Goal: Task Accomplishment & Management: Manage account settings

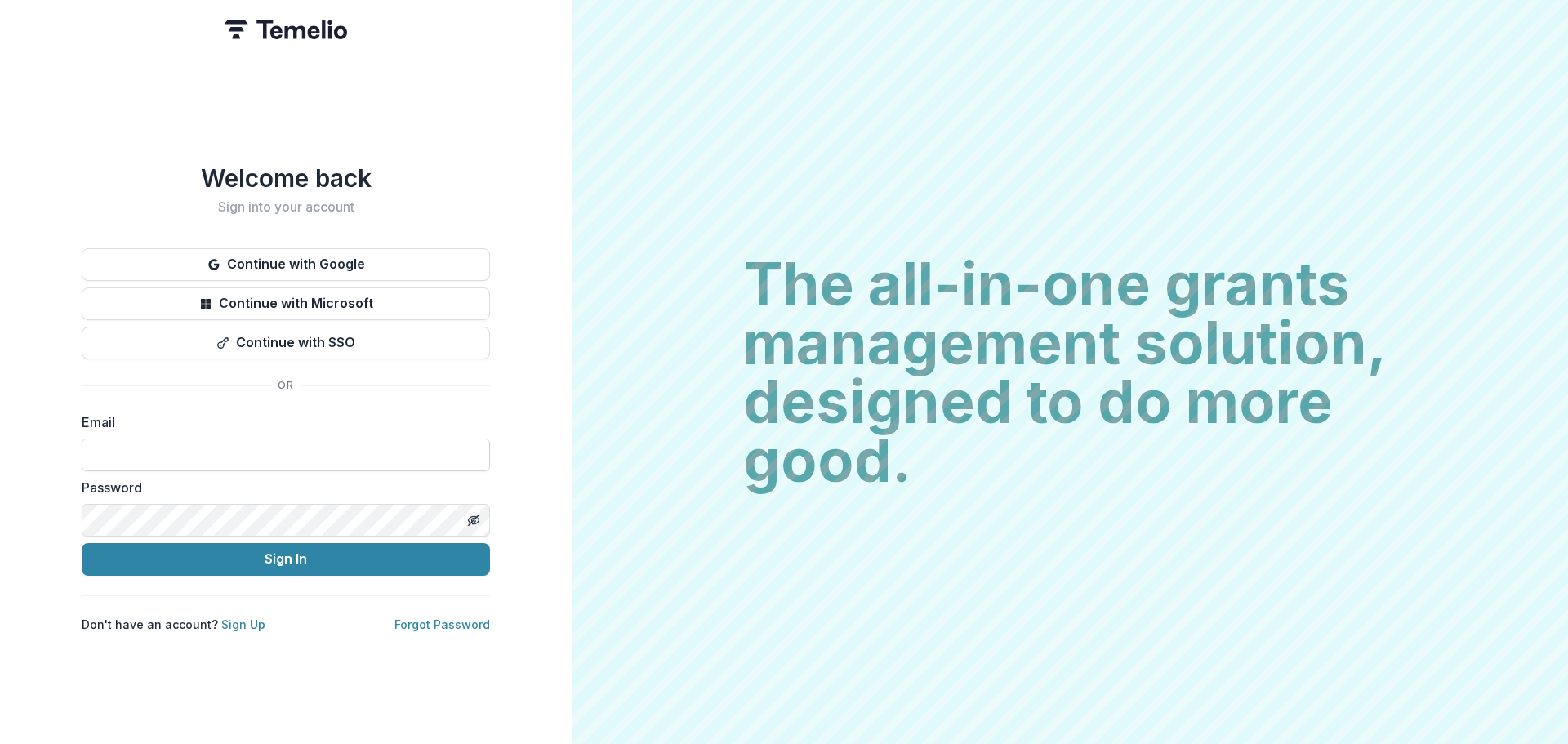
click at [254, 443] on input at bounding box center [286, 454] width 409 height 32
type input "**********"
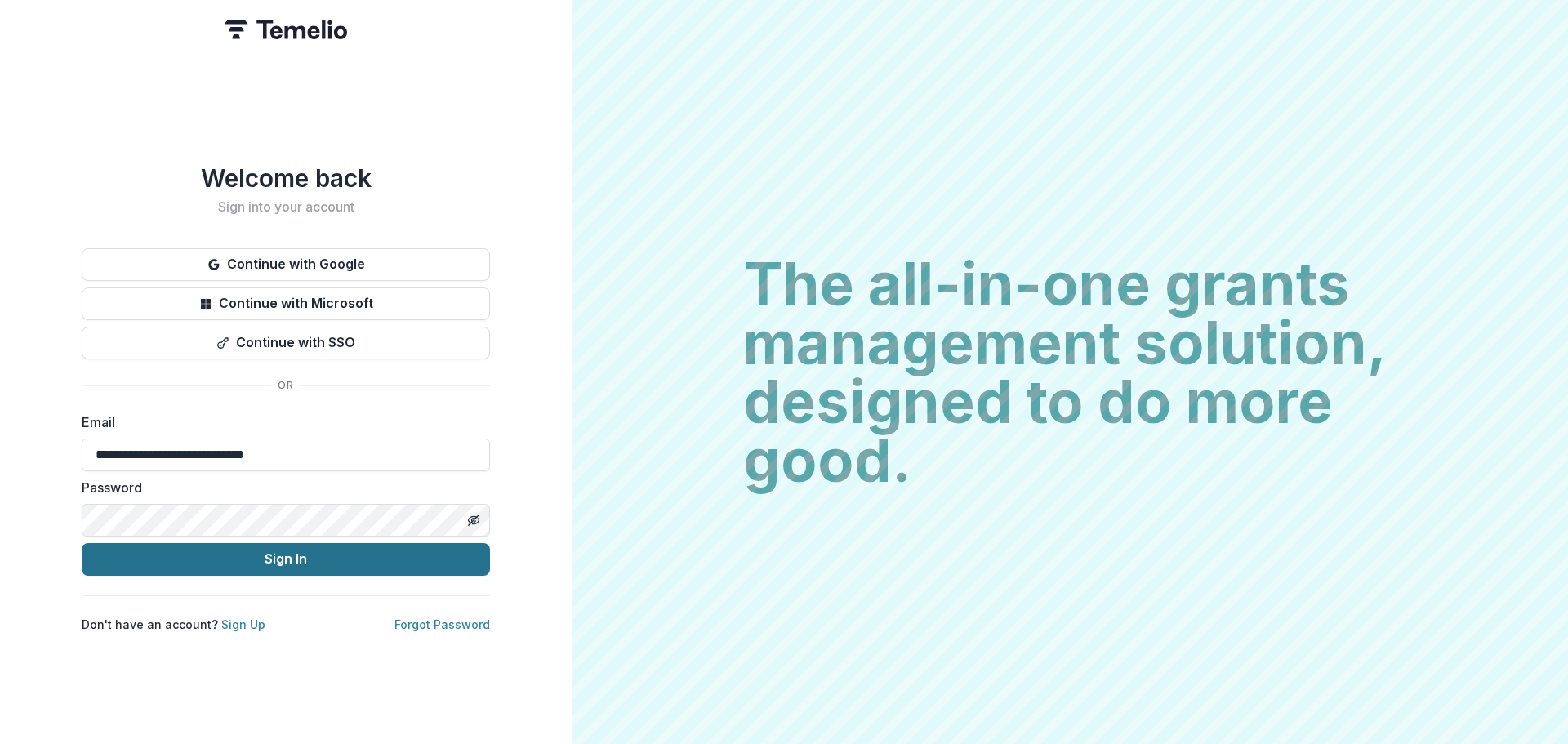
click at [334, 555] on button "Sign In" at bounding box center [286, 558] width 409 height 32
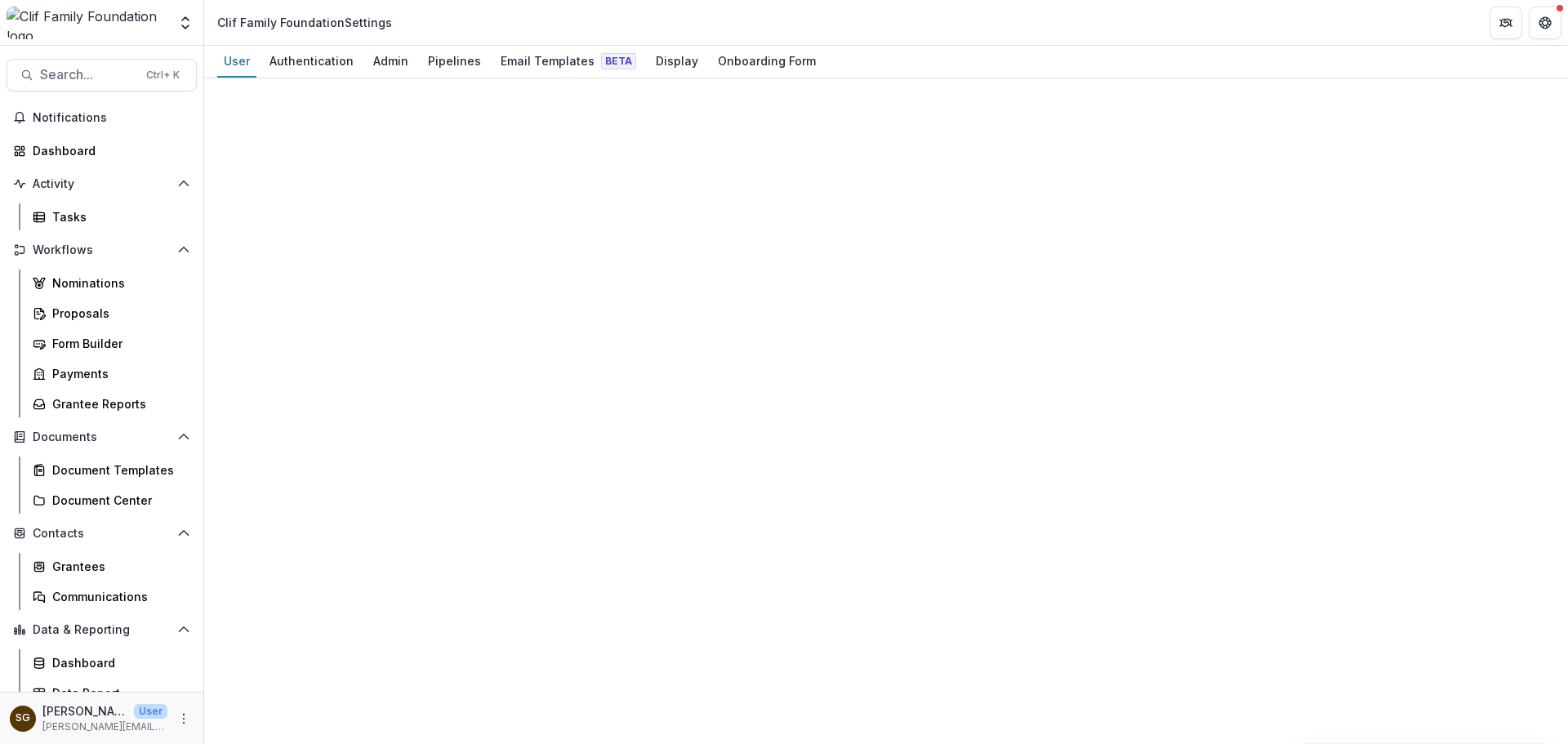
select select "****"
